Goal: Task Accomplishment & Management: Use online tool/utility

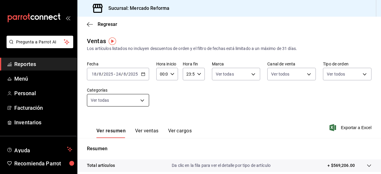
click at [141, 100] on body "Pregunta a Parrot AI Reportes Menú Personal Facturación Inventarios Ayuda Recom…" at bounding box center [190, 87] width 381 height 174
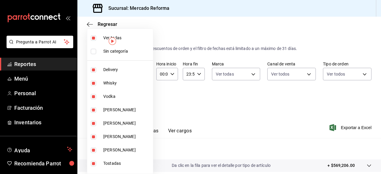
click at [190, 103] on div at bounding box center [190, 87] width 381 height 174
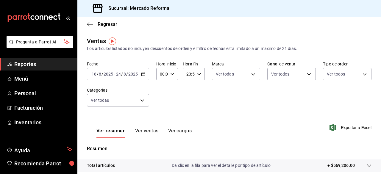
click at [143, 75] on icon "button" at bounding box center [143, 74] width 4 height 4
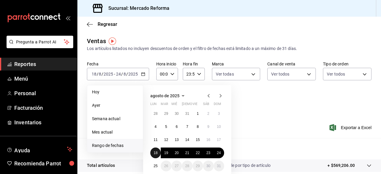
click at [158, 150] on button "18" at bounding box center [155, 153] width 10 height 11
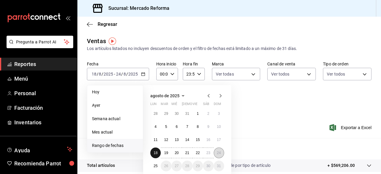
drag, startPoint x: 154, startPoint y: 153, endPoint x: 220, endPoint y: 153, distance: 65.2
click at [220, 153] on div "28 29 30 31 1 2 3 4 5 6 7 8 9 10 11 12 13 14 15 16 17 18 19 20 21 22 23 24 25 2…" at bounding box center [187, 139] width 74 height 63
click at [220, 153] on abbr "24" at bounding box center [219, 153] width 4 height 4
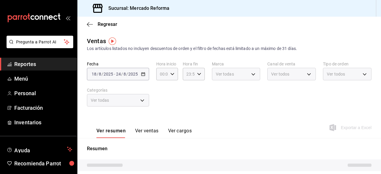
click at [141, 100] on div "Ver todas" at bounding box center [118, 100] width 62 height 13
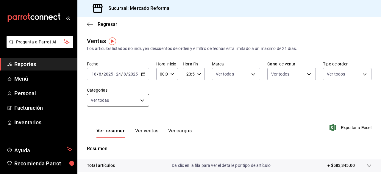
click at [141, 100] on body "Pregunta a Parrot AI Reportes Menú Personal Facturación Inventarios Ayuda Recom…" at bounding box center [190, 87] width 381 height 174
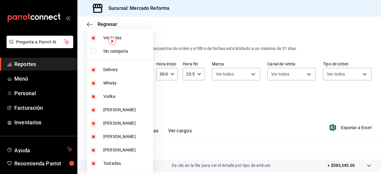
click at [187, 104] on div at bounding box center [190, 87] width 381 height 174
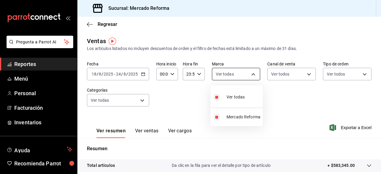
click at [251, 74] on body "Pregunta a Parrot AI Reportes Menú Personal Facturación Inventarios Ayuda Recom…" at bounding box center [190, 87] width 381 height 174
click at [280, 102] on div at bounding box center [190, 87] width 381 height 174
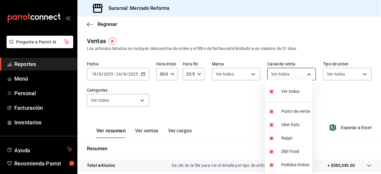
click at [306, 74] on body "Pregunta a Parrot AI Reportes Menú Personal Facturación Inventarios Ayuda Recom…" at bounding box center [190, 87] width 381 height 174
click at [206, 112] on div at bounding box center [190, 87] width 381 height 174
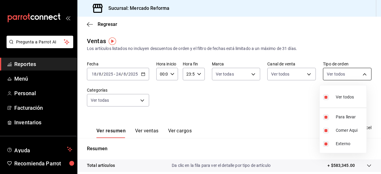
click at [359, 73] on body "Pregunta a Parrot AI Reportes Menú Personal Facturación Inventarios Ayuda Recom…" at bounding box center [190, 87] width 381 height 174
click at [287, 102] on div at bounding box center [190, 87] width 381 height 174
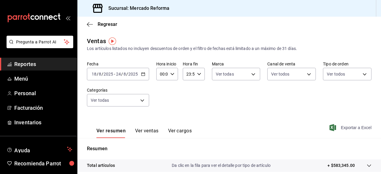
click at [336, 128] on span "Exportar a Excel" at bounding box center [351, 127] width 41 height 7
